Goal: Transaction & Acquisition: Purchase product/service

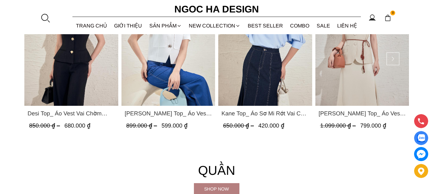
scroll to position [670, 0]
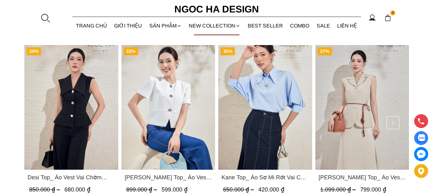
click at [272, 109] on img "Product image - Kane Top_ Áo Sơ Mi Rớt Vai Cổ Trụ Màu Xanh A1075" at bounding box center [265, 107] width 94 height 125
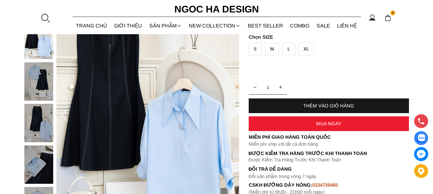
scroll to position [64, 0]
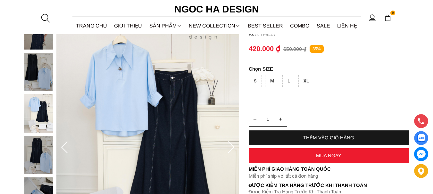
click at [255, 80] on div "S" at bounding box center [255, 81] width 13 height 12
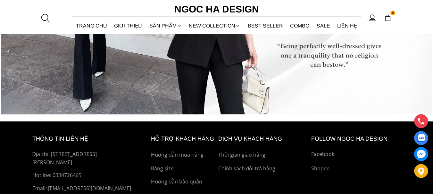
scroll to position [2452, 0]
